Goal: Find specific page/section

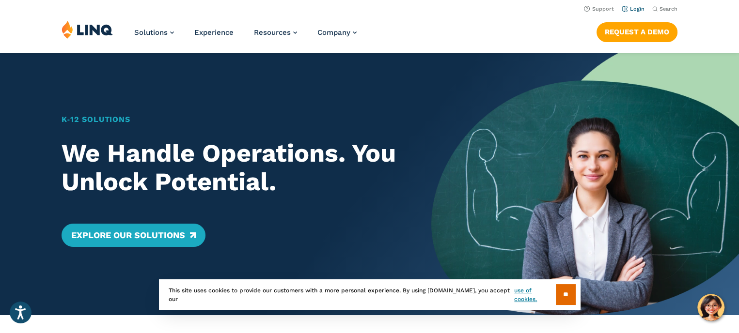
click at [642, 6] on link "Login" at bounding box center [633, 9] width 23 height 6
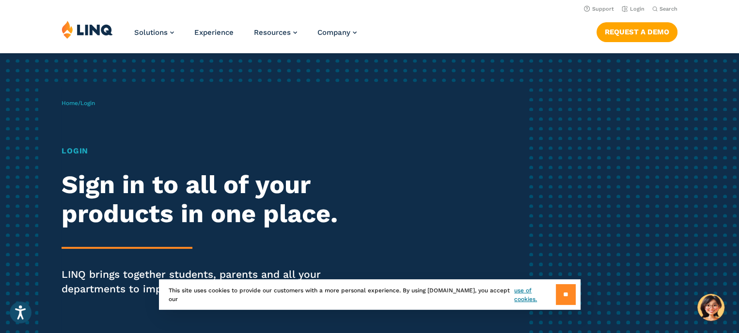
click at [562, 298] on input "**" at bounding box center [566, 295] width 20 height 21
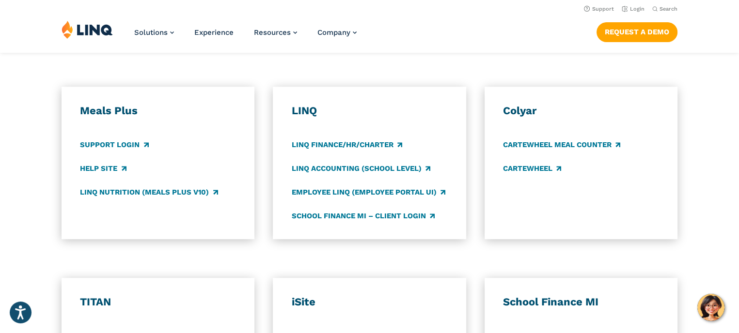
scroll to position [486, 0]
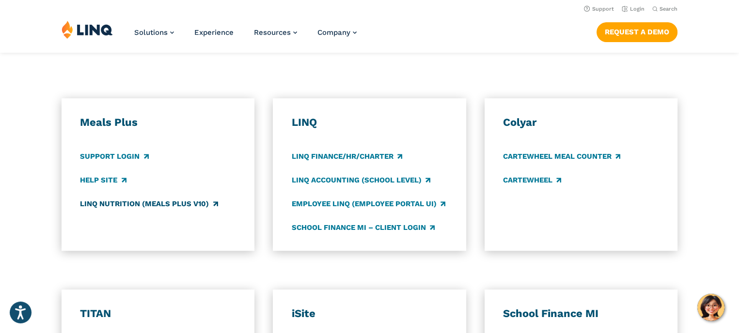
click at [120, 204] on link "LINQ Nutrition (Meals Plus v10)" at bounding box center [149, 204] width 138 height 11
